Goal: Task Accomplishment & Management: Use online tool/utility

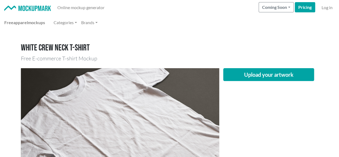
click at [125, 28] on nav "Free apparel mockups Categories Brands" at bounding box center [169, 22] width 339 height 15
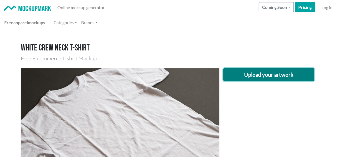
click at [237, 72] on button "Upload your artwork" at bounding box center [268, 74] width 91 height 13
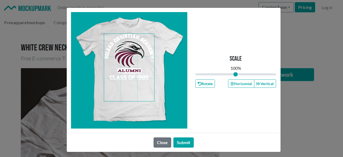
click at [125, 40] on span at bounding box center [129, 67] width 50 height 67
click at [129, 39] on span at bounding box center [129, 67] width 50 height 67
click at [240, 83] on button "Horizontal" at bounding box center [241, 83] width 26 height 8
click at [239, 83] on button "Horizontal" at bounding box center [241, 83] width 26 height 8
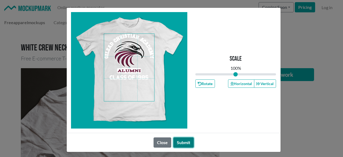
click at [183, 139] on button "Submit" at bounding box center [183, 142] width 20 height 10
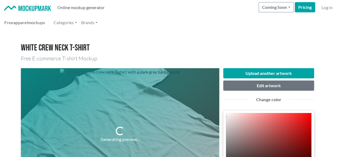
drag, startPoint x: 136, startPoint y: 23, endPoint x: 100, endPoint y: 4, distance: 40.5
click at [135, 23] on div "Free apparel mockups Categories Brands" at bounding box center [169, 22] width 330 height 11
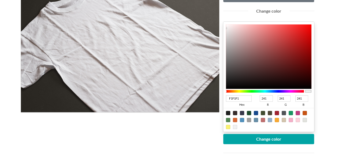
scroll to position [80, 0]
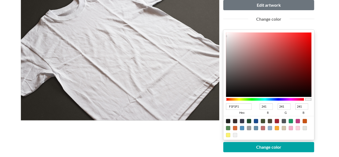
click at [275, 121] on div at bounding box center [276, 121] width 4 height 4
type input "A02331"
type input "160"
type input "35"
type input "49"
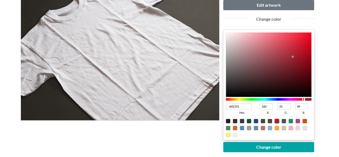
type input "240206"
type input "36"
type input "2"
type input "6"
type input "270005"
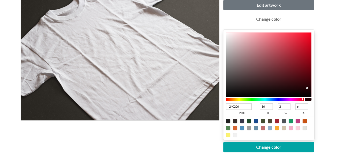
type input "39"
type input "0"
type input "5"
type input "290005"
type input "41"
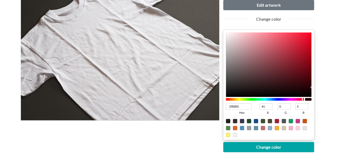
type input "300006"
type input "48"
type input "6"
type input "360007"
type input "54"
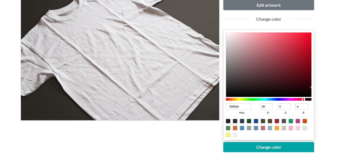
type input "7"
type input "380007"
type input "56"
type input "3B0007"
type input "59"
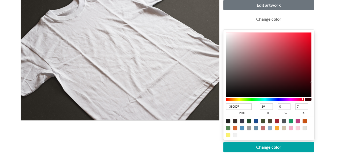
type input "3C0007"
type input "60"
type input "3E0007"
type input "62"
type input "410007"
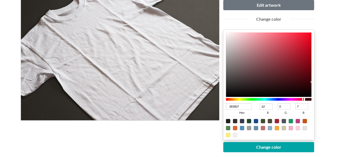
type input "65"
type input "420007"
type input "66"
type input "430007"
type input "67"
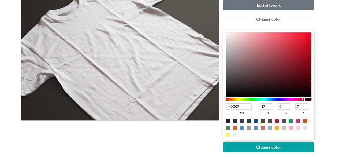
type input "450007"
type input "69"
type input "480007"
type input "72"
type input "490007"
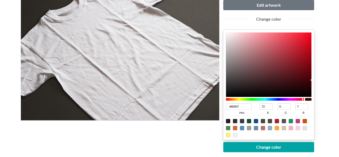
type input "73"
type input "480007"
type input "72"
drag, startPoint x: 309, startPoint y: 87, endPoint x: 340, endPoint y: 78, distance: 32.6
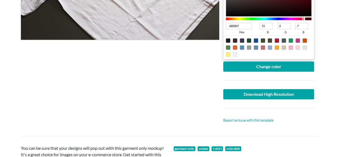
click at [260, 74] on div at bounding box center [268, 79] width 99 height 17
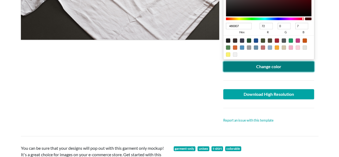
click at [263, 66] on button "Change color" at bounding box center [268, 66] width 91 height 10
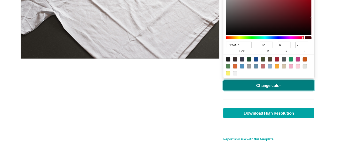
scroll to position [161, 0]
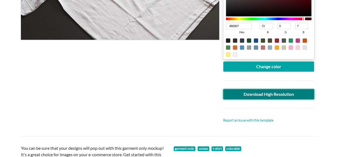
click at [256, 89] on link "Download High Resolution" at bounding box center [268, 94] width 91 height 10
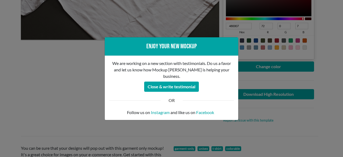
drag, startPoint x: 56, startPoint y: 101, endPoint x: 56, endPoint y: 96, distance: 5.1
click at [56, 100] on div "Enjoy your new mockup We are working on a new section with testimonials. Do us …" at bounding box center [171, 78] width 343 height 157
